Goal: Contribute content: Add original content to the website for others to see

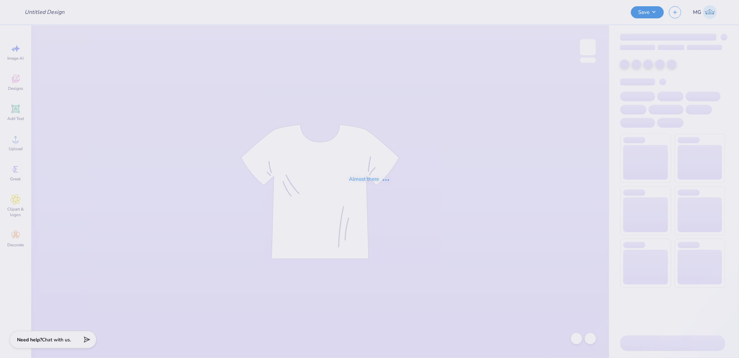
type input "ZTA Hoco'25"
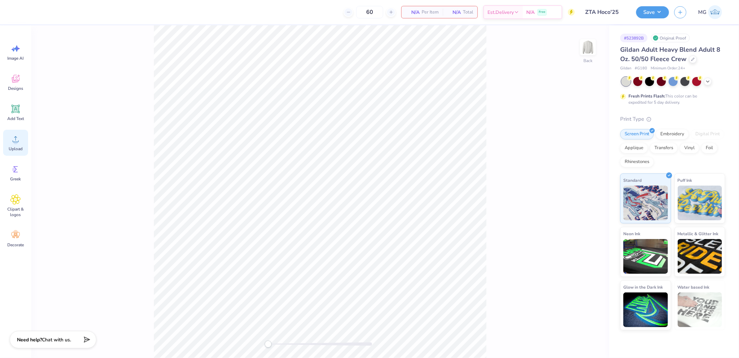
click at [21, 152] on div "Upload" at bounding box center [15, 143] width 25 height 26
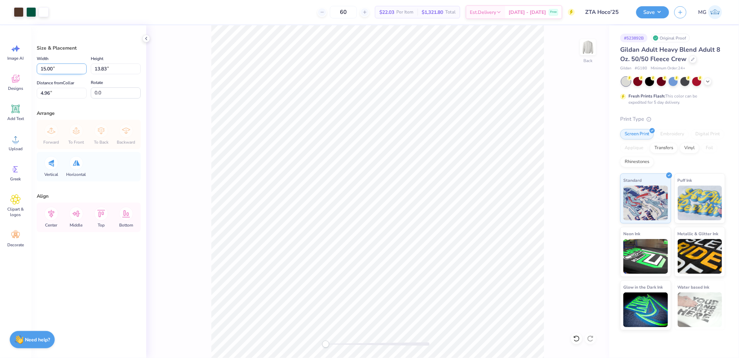
click at [67, 66] on input "15.00" at bounding box center [62, 68] width 50 height 11
type input "12.00"
type input "11.07"
click at [71, 91] on input "6.34" at bounding box center [62, 93] width 50 height 11
type input "2"
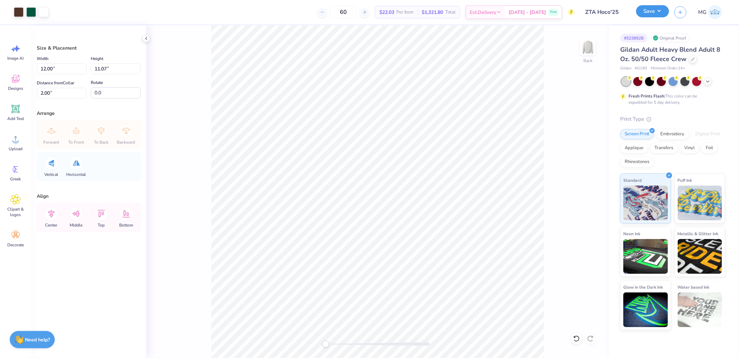
click at [650, 14] on button "Save" at bounding box center [652, 11] width 33 height 12
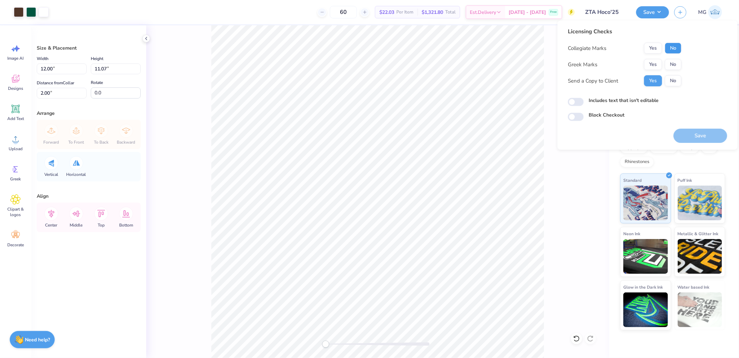
click at [674, 47] on button "No" at bounding box center [673, 48] width 17 height 11
click at [656, 62] on button "Yes" at bounding box center [653, 64] width 18 height 11
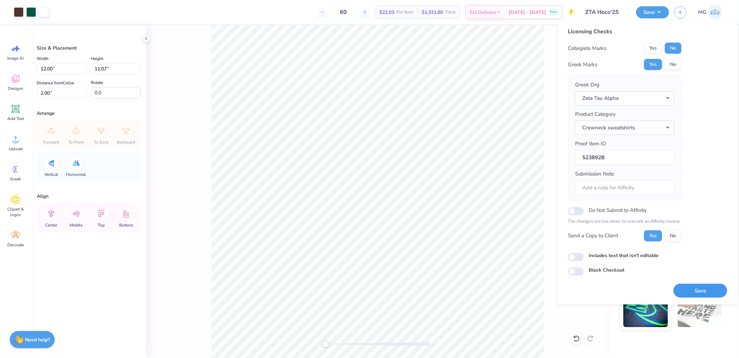
click at [694, 288] on button "Save" at bounding box center [701, 290] width 54 height 14
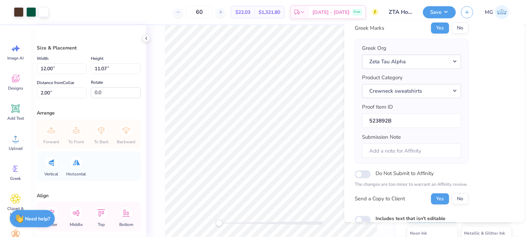
scroll to position [82, 0]
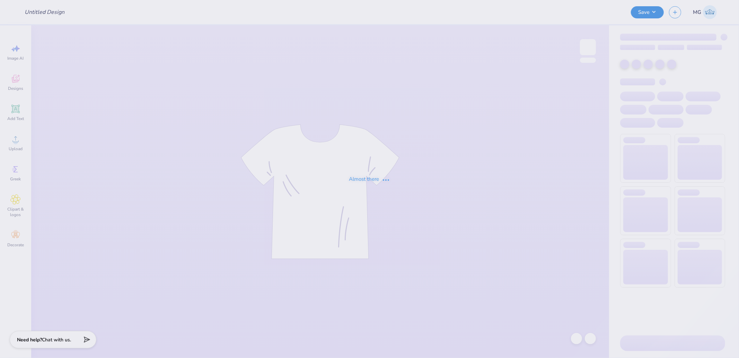
type input "First Gen Release"
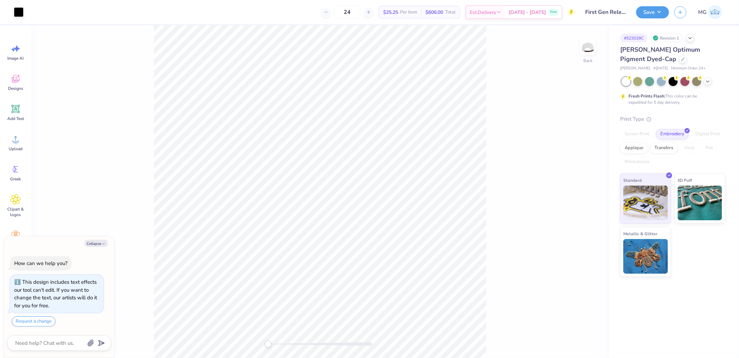
click at [493, 262] on div "Back" at bounding box center [320, 191] width 578 height 332
click at [19, 142] on icon at bounding box center [15, 139] width 10 height 10
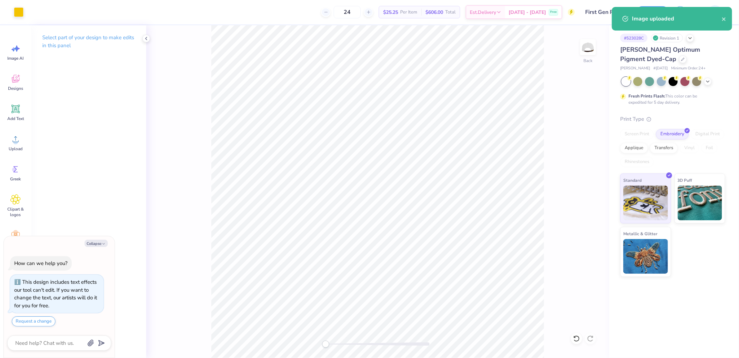
type textarea "x"
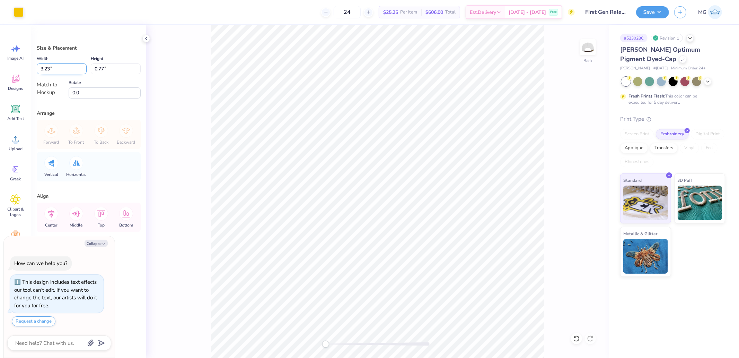
click at [71, 68] on input "3.23" at bounding box center [62, 68] width 50 height 11
type input "5"
type textarea "x"
type input "4.99"
type input "1.18"
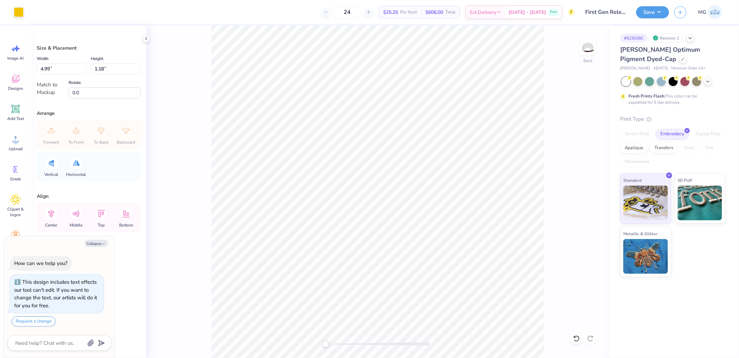
type textarea "x"
click at [72, 73] on input "4.99" at bounding box center [62, 68] width 50 height 11
type input "5"
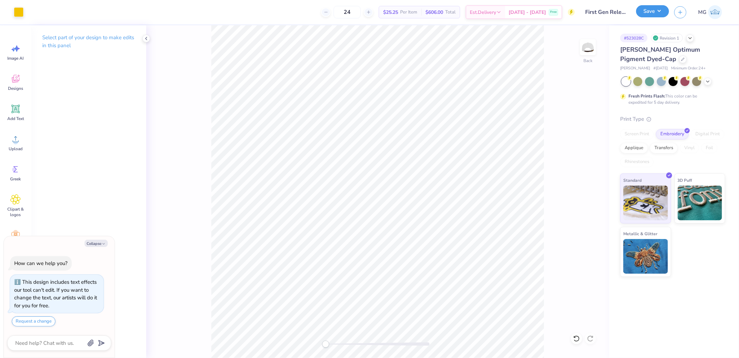
click at [657, 16] on button "Save" at bounding box center [652, 11] width 33 height 12
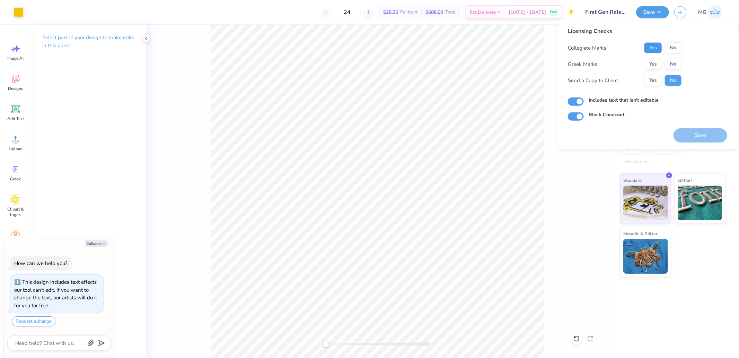
click at [655, 46] on button "Yes" at bounding box center [653, 47] width 18 height 11
click at [667, 59] on button "No" at bounding box center [673, 64] width 17 height 11
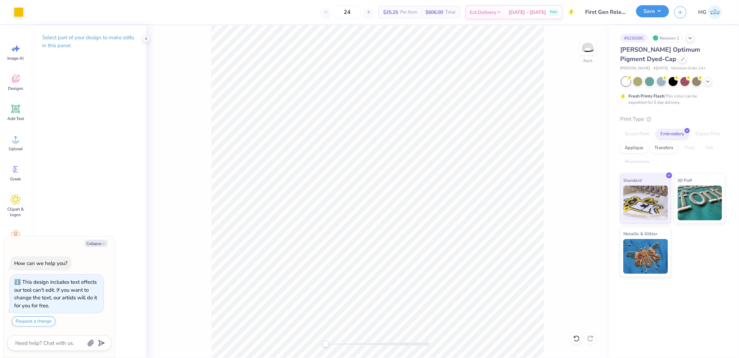
click at [664, 12] on button "Save" at bounding box center [652, 11] width 33 height 12
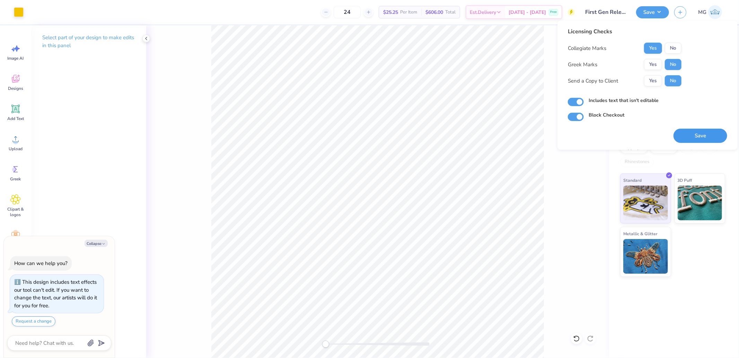
click at [707, 135] on button "Save" at bounding box center [701, 136] width 54 height 14
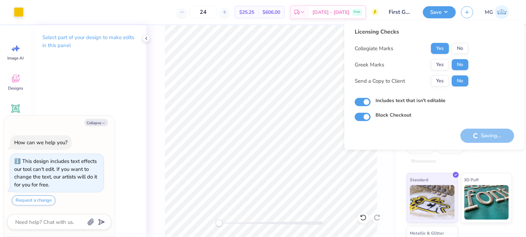
type textarea "x"
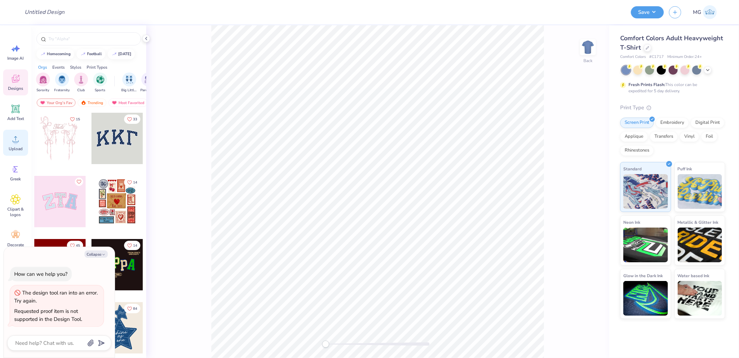
click at [22, 139] on div "Upload" at bounding box center [15, 143] width 25 height 26
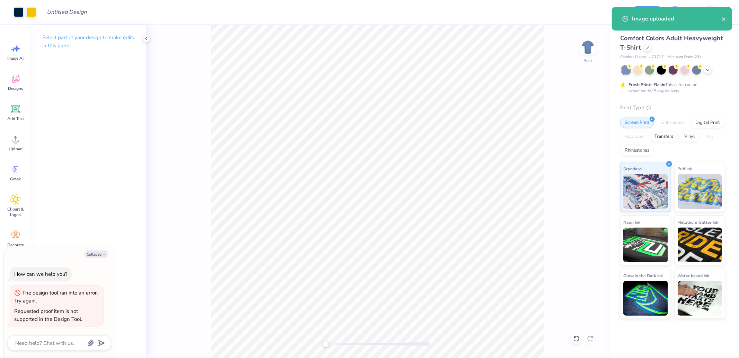
type textarea "x"
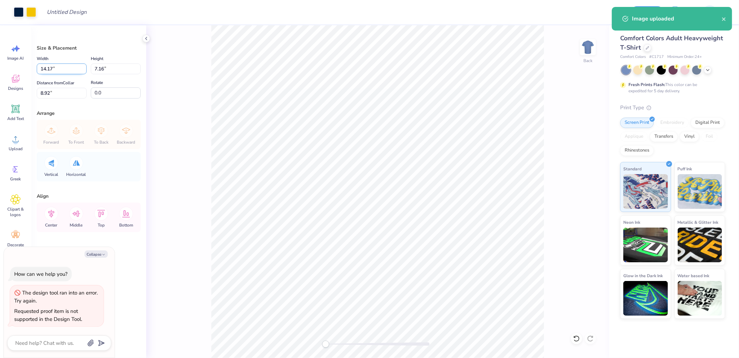
click at [61, 70] on input "14.17" at bounding box center [62, 68] width 50 height 11
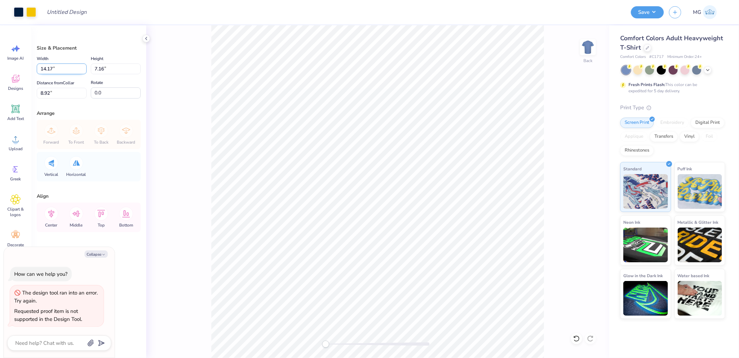
click at [59, 71] on input "14.17" at bounding box center [62, 68] width 50 height 11
type input "11"
type textarea "x"
type input "11.00"
type input "5.56"
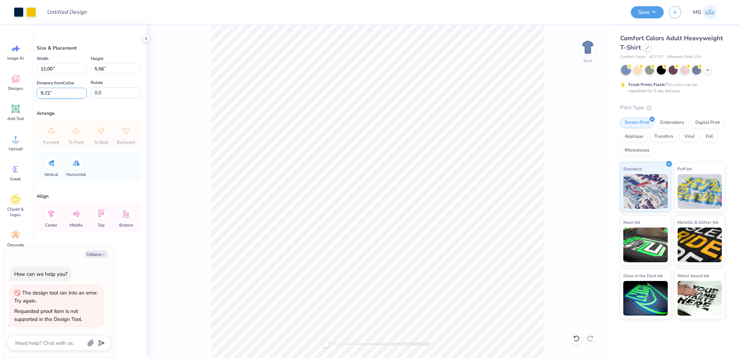
click at [71, 92] on input "9.72" at bounding box center [62, 93] width 50 height 11
type input "3"
click at [643, 12] on button "Save" at bounding box center [647, 11] width 33 height 12
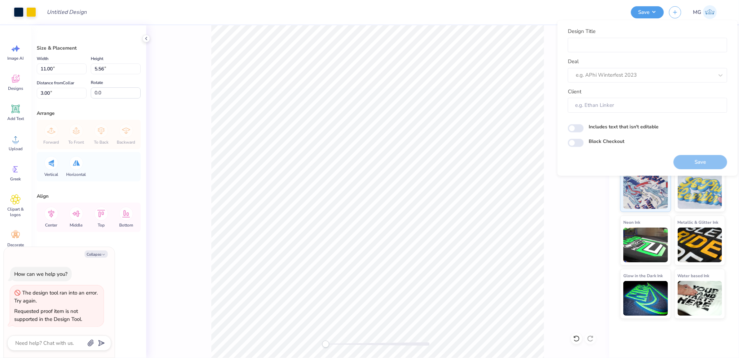
type textarea "x"
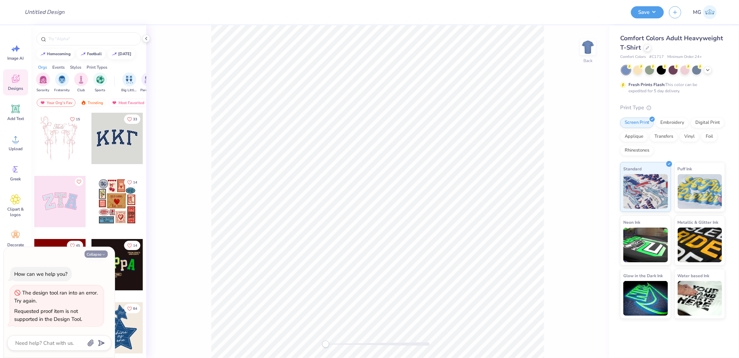
click at [98, 256] on button "Collapse" at bounding box center [96, 253] width 23 height 7
type textarea "x"
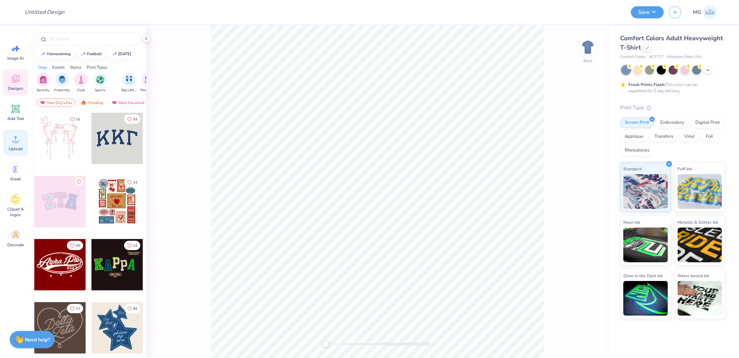
click at [15, 141] on circle at bounding box center [15, 141] width 5 height 5
click at [656, 37] on span "Comfort Colors Adult Heavyweight T-Shirt" at bounding box center [671, 43] width 103 height 18
drag, startPoint x: 656, startPoint y: 37, endPoint x: 645, endPoint y: 37, distance: 10.4
click at [647, 37] on span "Comfort Colors Adult Heavyweight T-Shirt" at bounding box center [671, 43] width 103 height 18
click at [645, 37] on span "Comfort Colors Adult Heavyweight T-Shirt" at bounding box center [671, 43] width 103 height 18
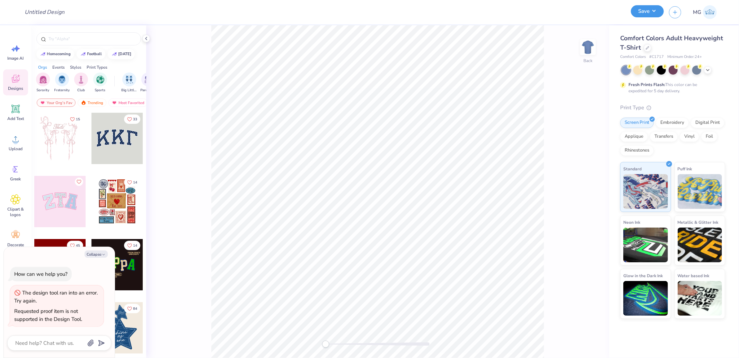
click at [653, 15] on button "Save" at bounding box center [647, 11] width 33 height 12
type textarea "x"
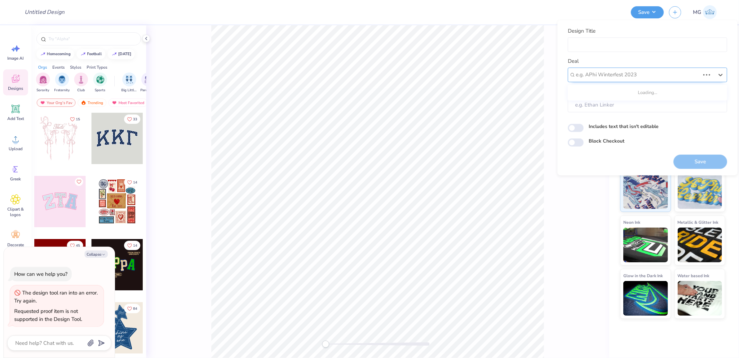
click at [649, 67] on div "e.g. APhi Winterfest 2023" at bounding box center [647, 74] width 159 height 15
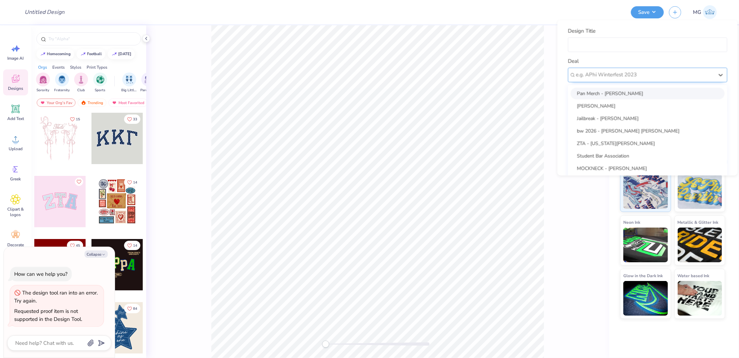
click at [645, 68] on div "e.g. APhi Winterfest 2023" at bounding box center [647, 74] width 159 height 15
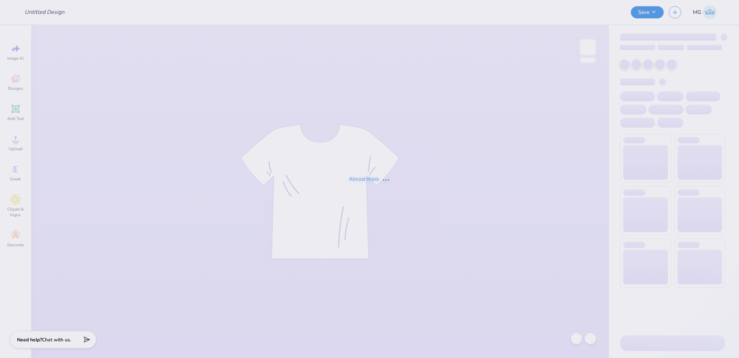
type input "First Gen Release"
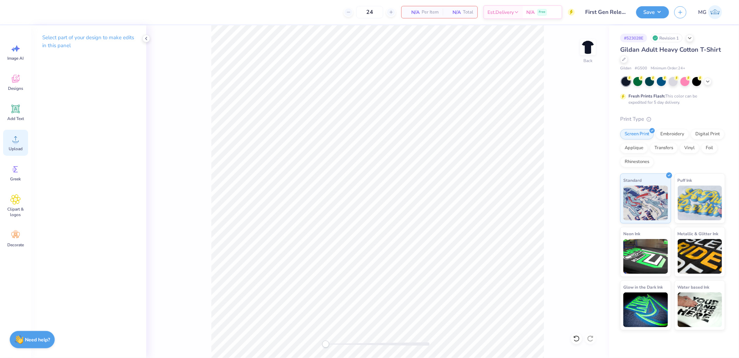
click at [18, 145] on div "Upload" at bounding box center [15, 143] width 25 height 26
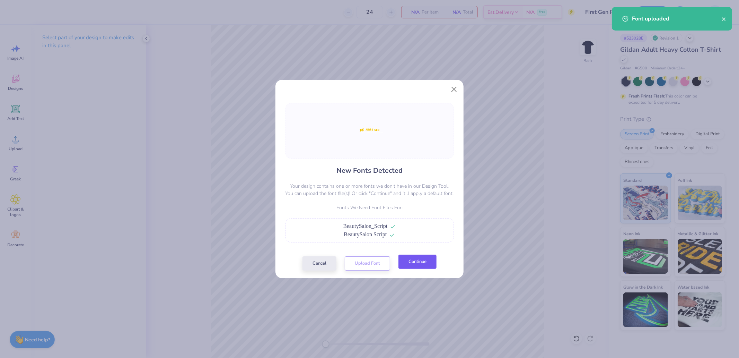
click at [421, 261] on button "Continue" at bounding box center [417, 261] width 38 height 14
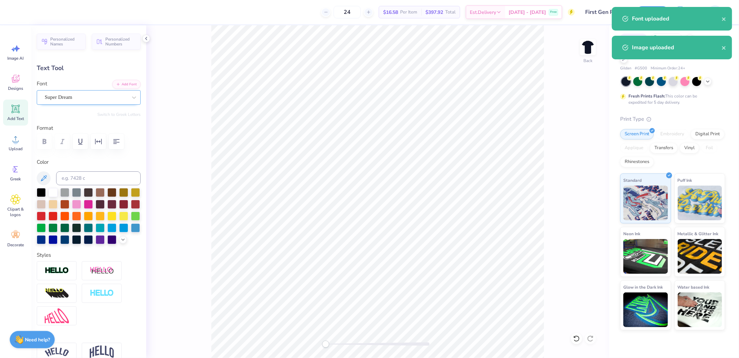
click at [94, 96] on div "Super Dream" at bounding box center [86, 97] width 84 height 11
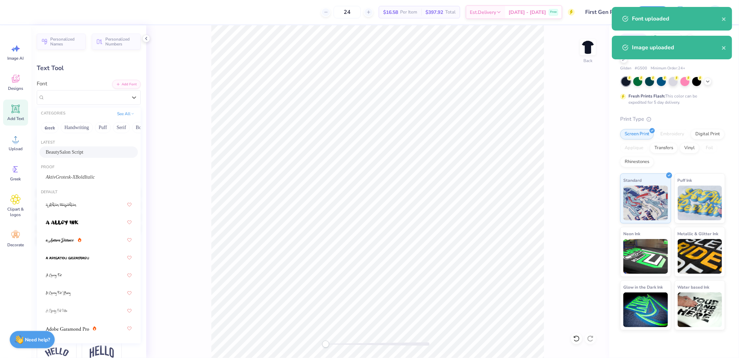
click at [80, 148] on div "BeautySalon Script" at bounding box center [89, 151] width 86 height 7
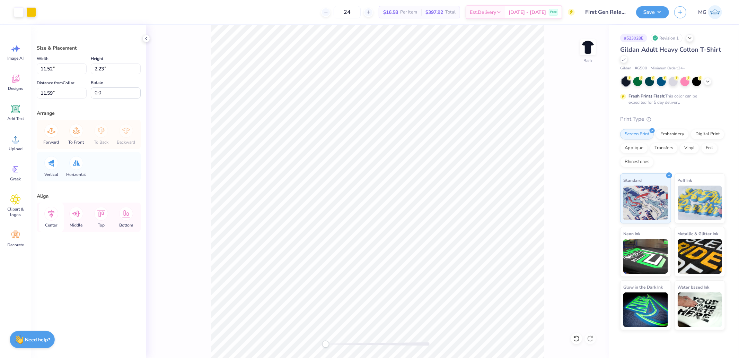
click at [54, 214] on icon at bounding box center [51, 213] width 14 height 14
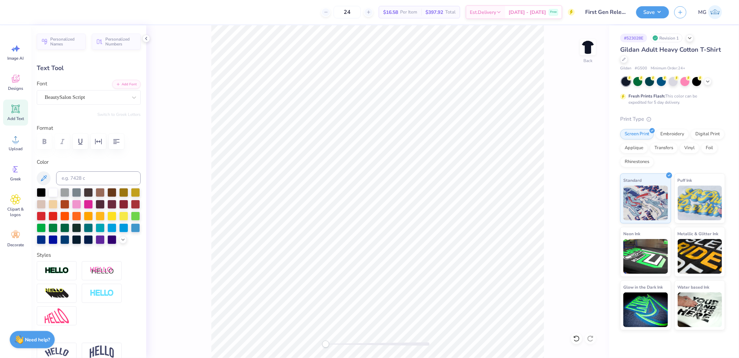
scroll to position [226, 0]
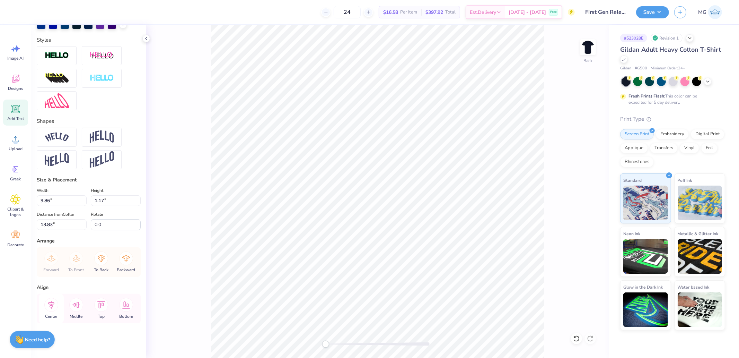
click at [54, 305] on icon at bounding box center [51, 305] width 14 height 14
click at [49, 304] on icon at bounding box center [51, 304] width 6 height 8
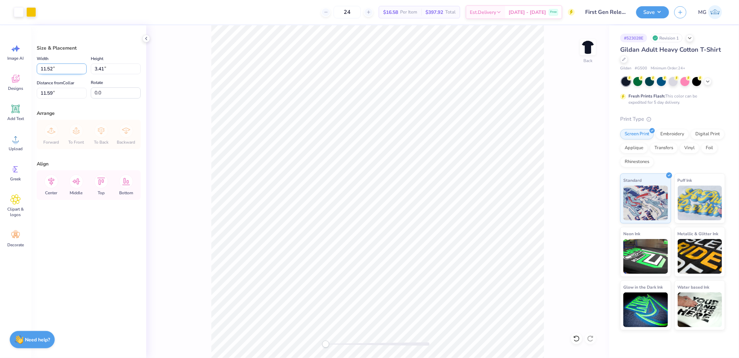
click at [59, 65] on input "11.52" at bounding box center [62, 68] width 50 height 11
type input "12.50"
type input "3.70"
click at [57, 90] on input "11.45" at bounding box center [62, 93] width 50 height 11
type input "2.00"
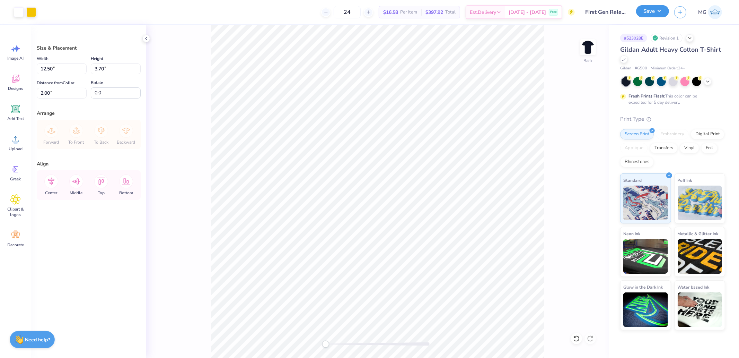
click at [641, 10] on button "Save" at bounding box center [652, 11] width 33 height 12
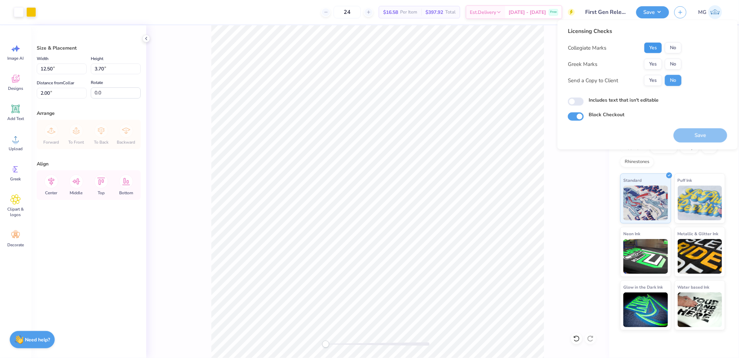
click at [654, 49] on button "Yes" at bounding box center [653, 47] width 18 height 11
click at [672, 63] on button "No" at bounding box center [673, 64] width 17 height 11
drag, startPoint x: 329, startPoint y: 345, endPoint x: 341, endPoint y: 343, distance: 12.3
click at [341, 346] on div "Accessibility label" at bounding box center [341, 343] width 7 height 7
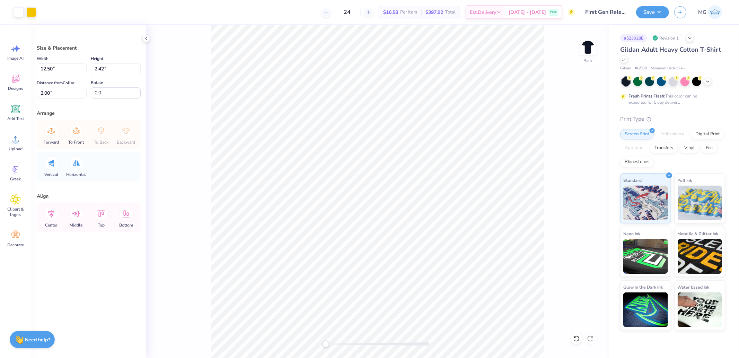
click at [262, 333] on div "Back" at bounding box center [377, 191] width 463 height 332
click at [295, 341] on div "Back" at bounding box center [377, 191] width 463 height 332
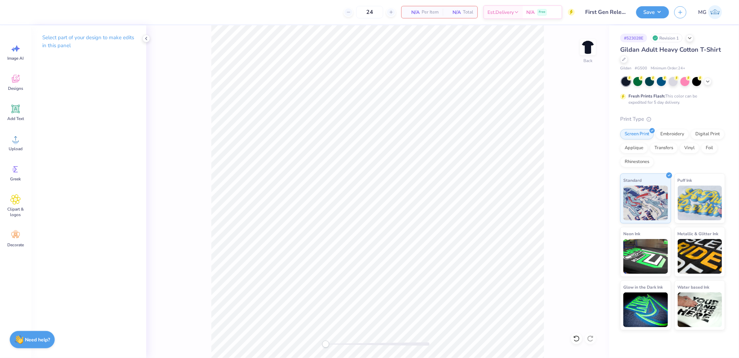
click at [35, 138] on div "Select part of your design to make edits in this panel" at bounding box center [88, 191] width 115 height 332
click at [28, 138] on div "Upload" at bounding box center [15, 143] width 25 height 26
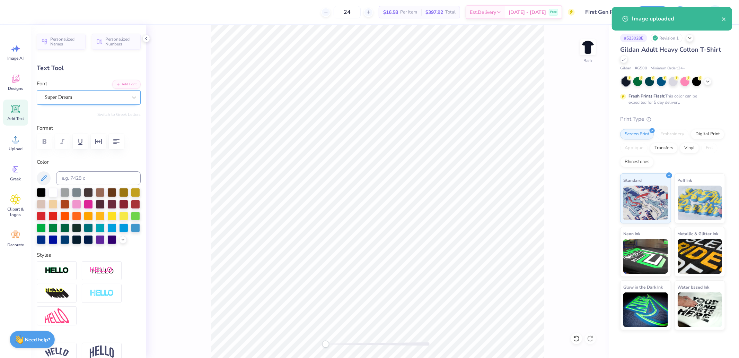
click at [66, 98] on div "Super Dream" at bounding box center [86, 97] width 84 height 11
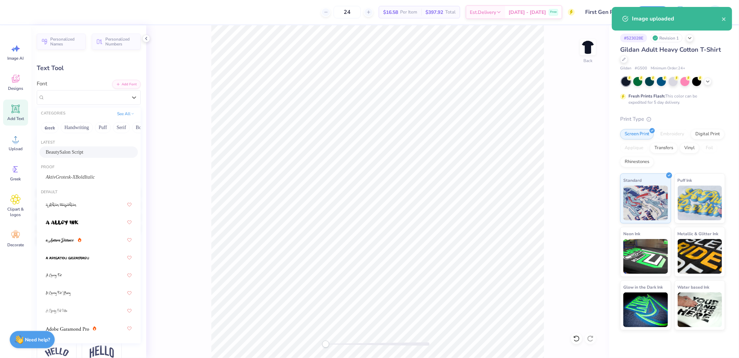
click at [71, 148] on span "BeautySalon Script" at bounding box center [65, 151] width 38 height 7
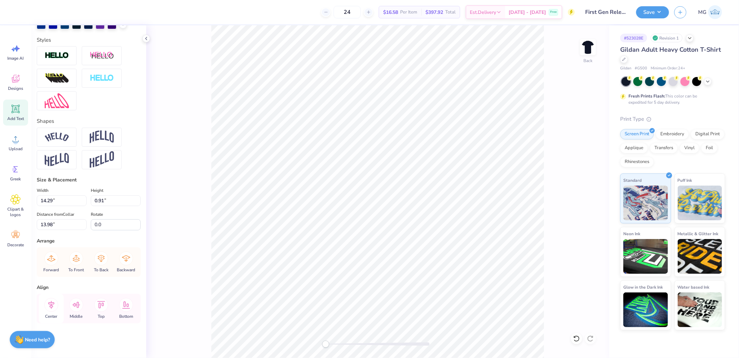
click at [54, 307] on icon at bounding box center [51, 305] width 14 height 14
drag, startPoint x: 327, startPoint y: 345, endPoint x: 334, endPoint y: 345, distance: 7.3
click at [334, 345] on div "Accessibility label" at bounding box center [334, 343] width 7 height 7
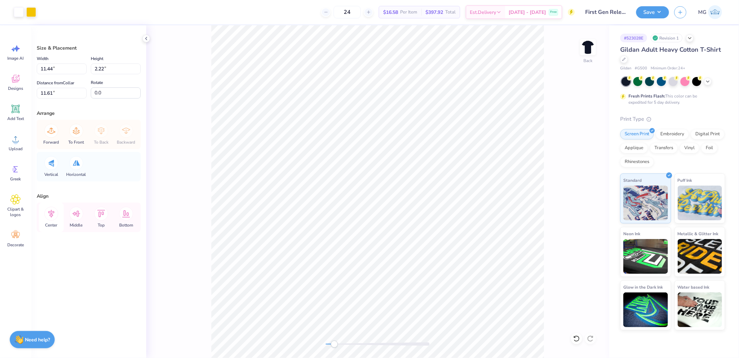
click at [56, 212] on icon at bounding box center [51, 213] width 14 height 14
click at [61, 68] on input "11.44" at bounding box center [62, 68] width 50 height 11
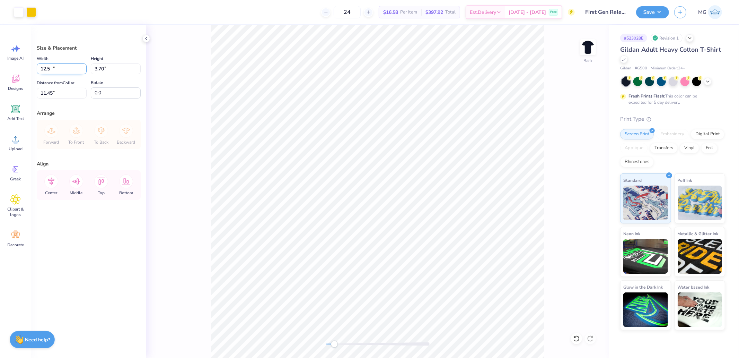
type input "12.50"
type input "3.70"
click at [66, 88] on input "11.45" at bounding box center [62, 93] width 50 height 11
type input "2.00"
click at [269, 342] on div "Back" at bounding box center [377, 191] width 463 height 332
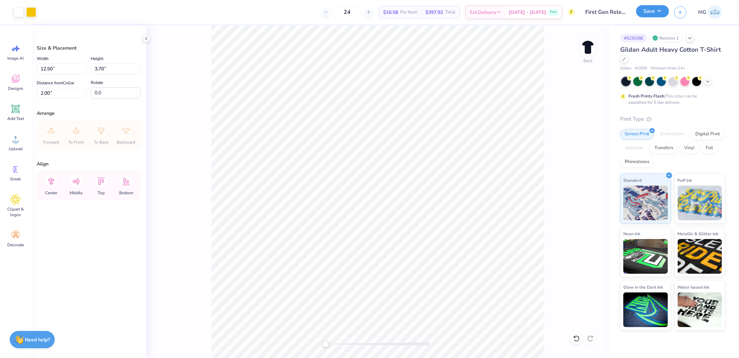
click at [645, 11] on button "Save" at bounding box center [652, 11] width 33 height 12
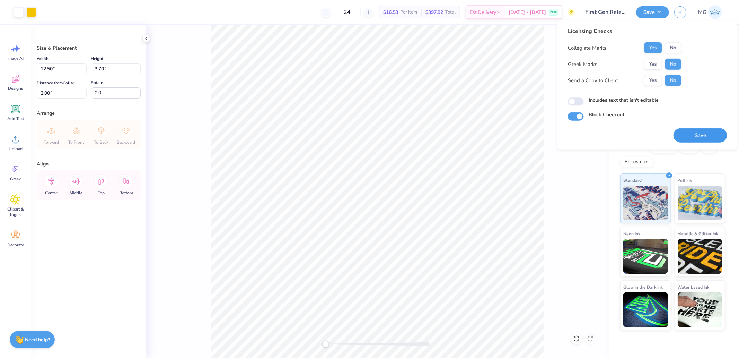
click at [698, 138] on button "Save" at bounding box center [701, 135] width 54 height 14
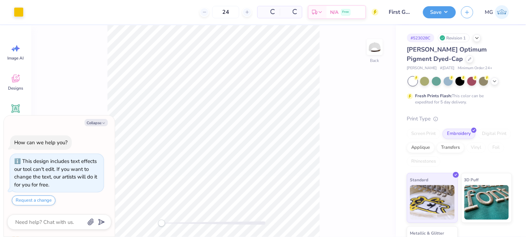
type textarea "x"
